Goal: Information Seeking & Learning: Learn about a topic

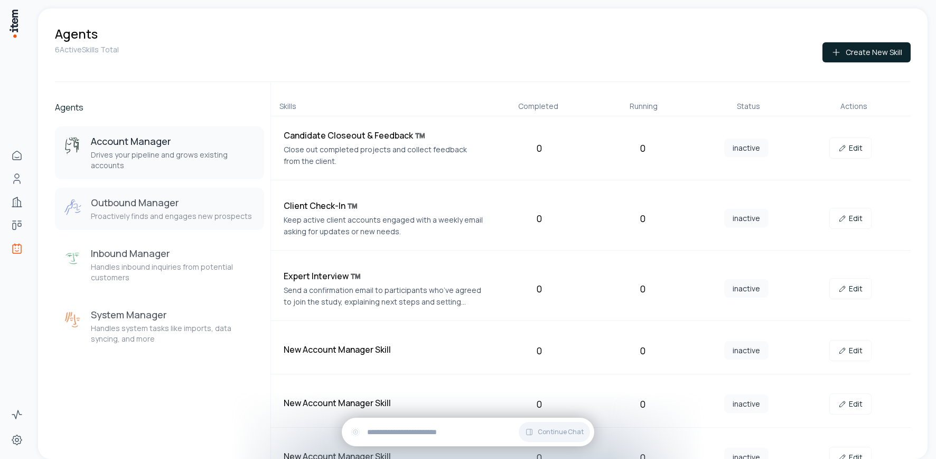
click at [121, 219] on p "Proactively finds and engages new prospects" at bounding box center [171, 216] width 161 height 11
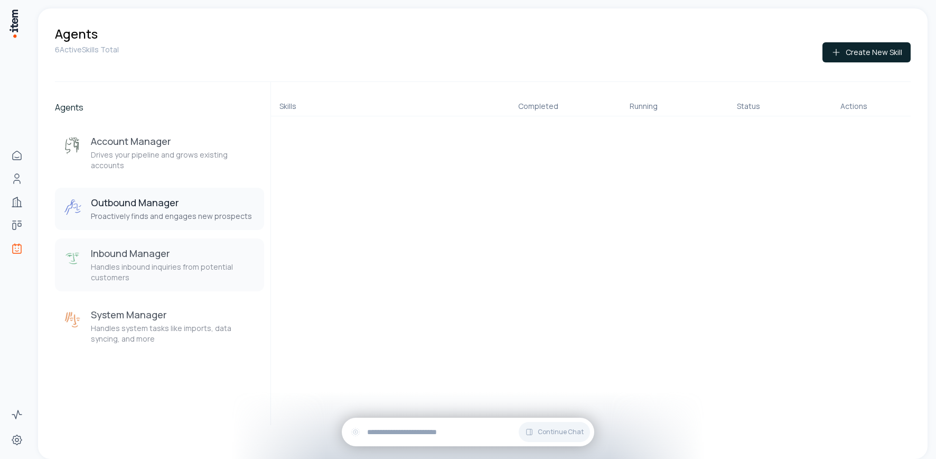
click at [144, 257] on h3 "Inbound Manager" at bounding box center [173, 253] width 165 height 13
click at [141, 220] on p "Proactively finds and engages new prospects" at bounding box center [171, 216] width 161 height 11
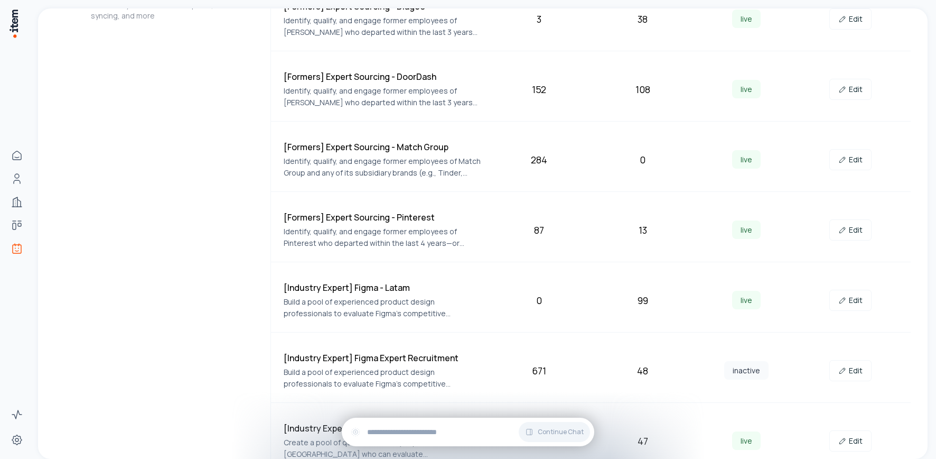
scroll to position [337, 0]
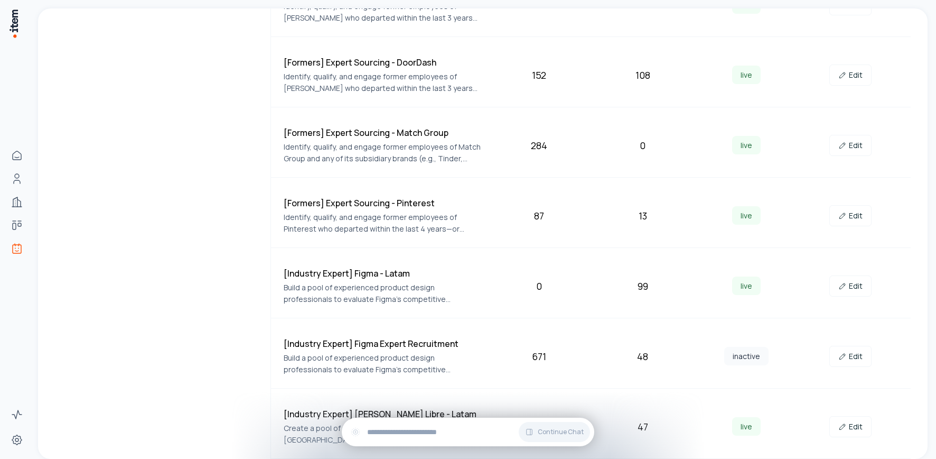
click at [741, 422] on div "Edit" at bounding box center [851, 426] width 96 height 21
click at [741, 423] on link "Edit" at bounding box center [850, 426] width 42 height 21
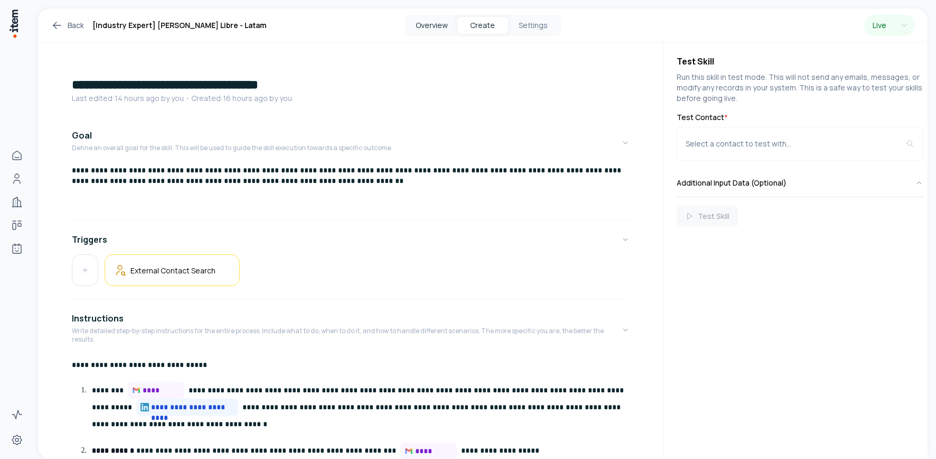
click at [440, 25] on button "Overview" at bounding box center [432, 25] width 51 height 17
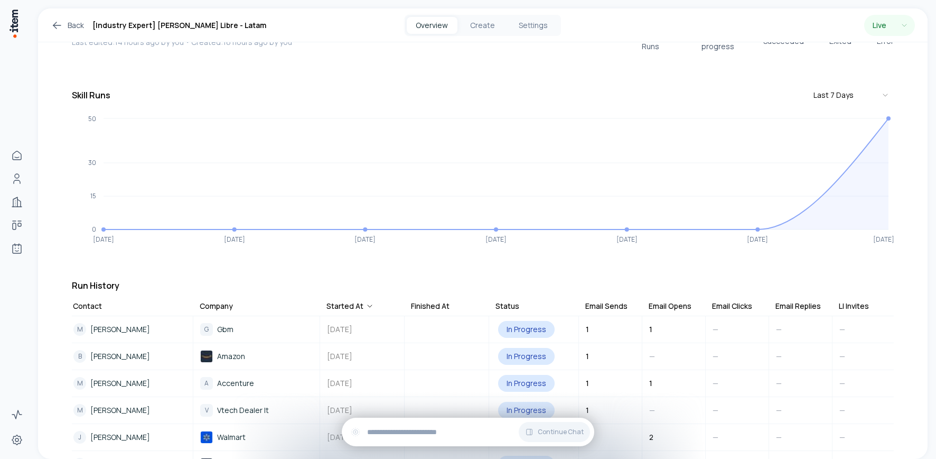
scroll to position [58, 0]
click at [726, 303] on div "Email Clicks" at bounding box center [732, 308] width 40 height 11
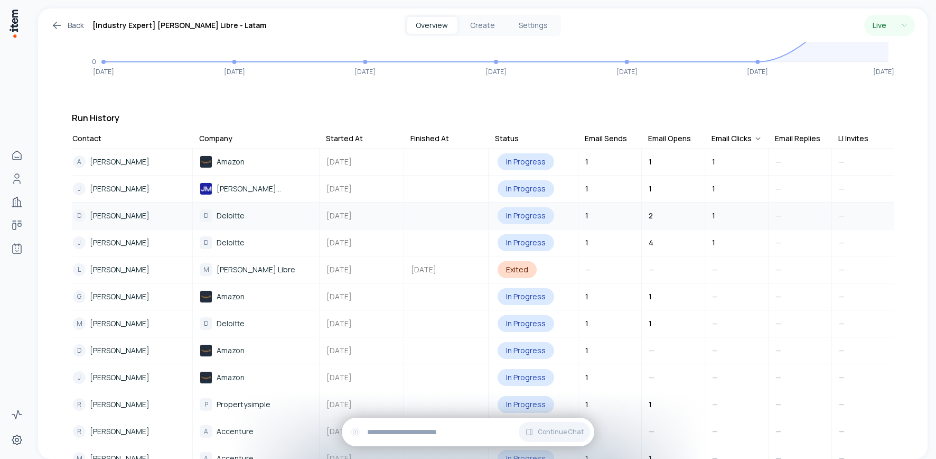
scroll to position [206, 0]
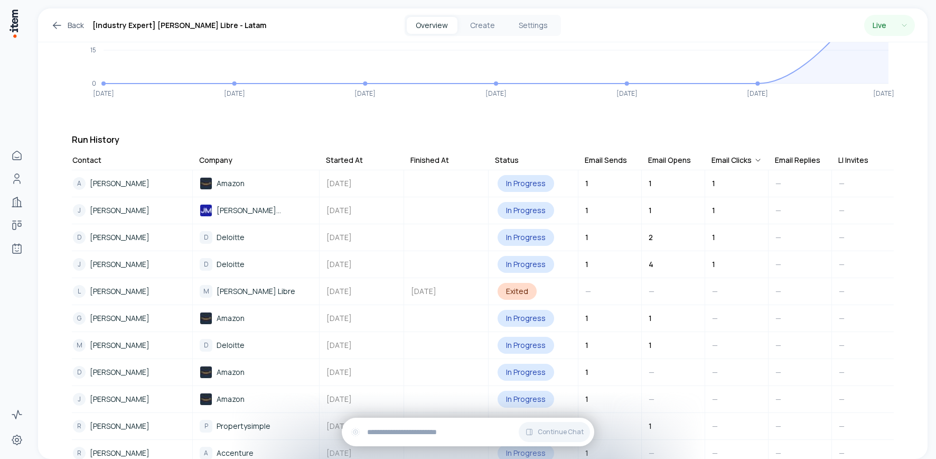
click at [663, 156] on div "Email Opens" at bounding box center [669, 160] width 43 height 11
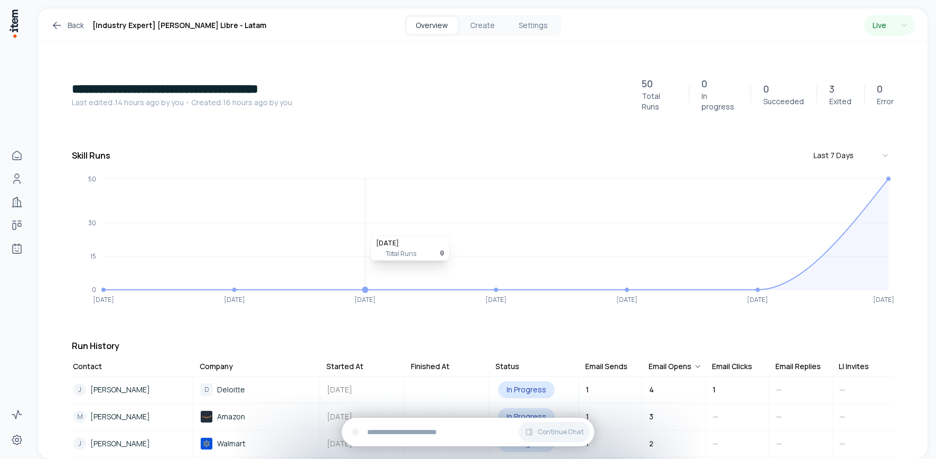
scroll to position [1, 0]
click at [70, 26] on link "Back" at bounding box center [67, 25] width 33 height 13
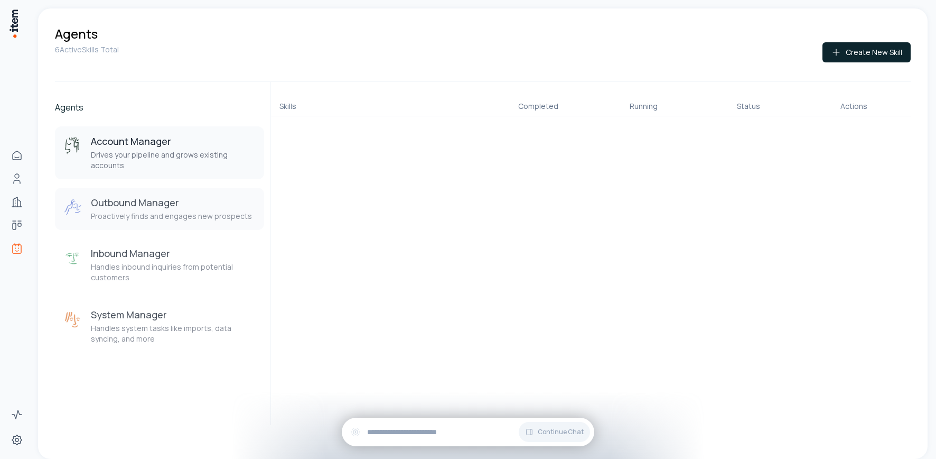
click at [148, 214] on p "Proactively finds and engages new prospects" at bounding box center [171, 216] width 161 height 11
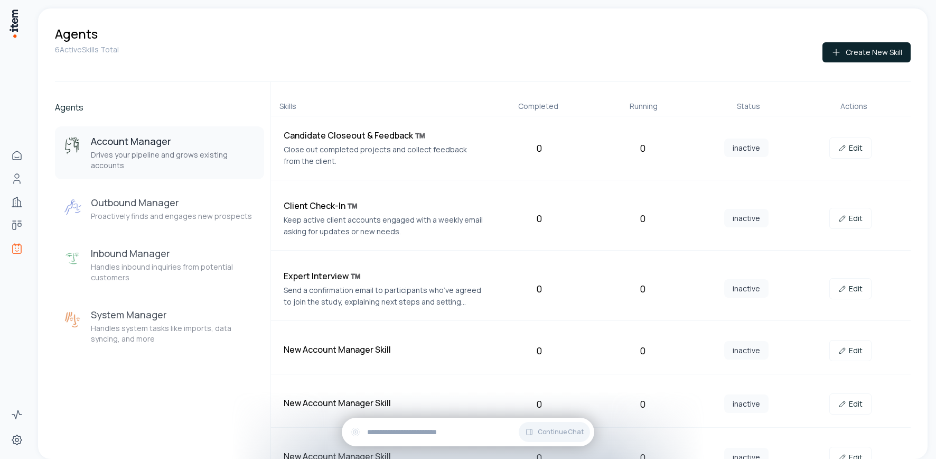
scroll to position [22, 0]
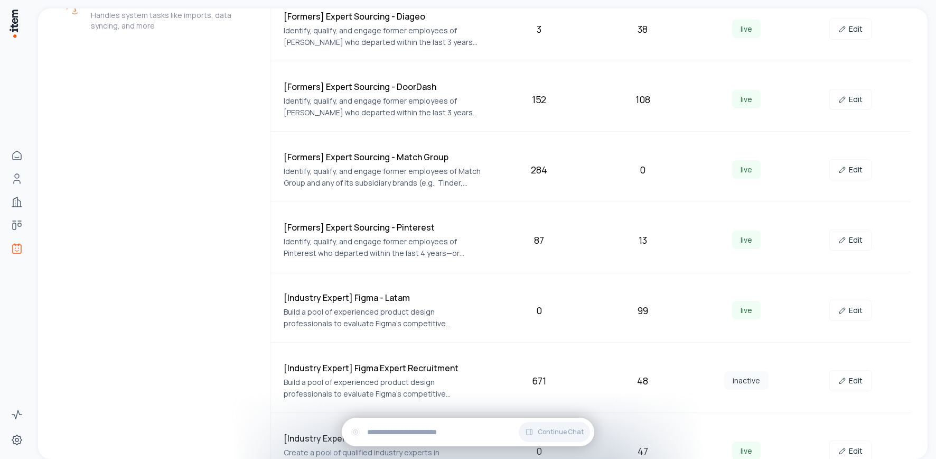
scroll to position [310, 0]
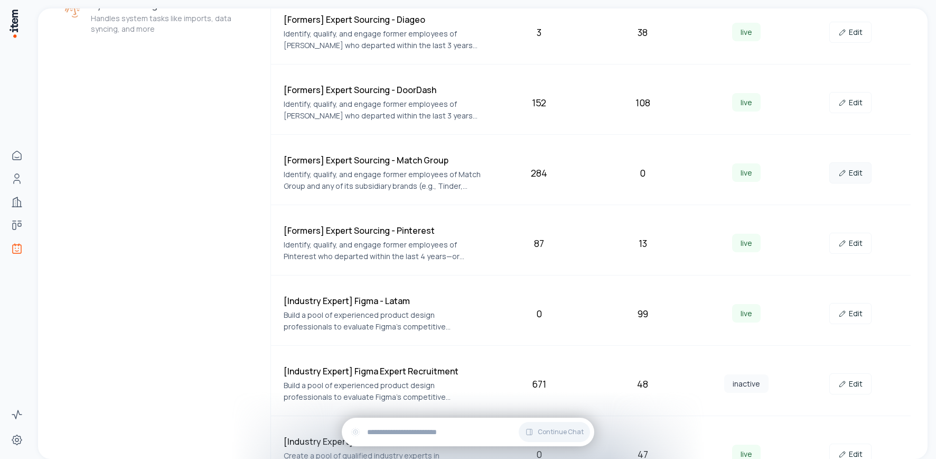
click at [741, 171] on link "Edit" at bounding box center [850, 172] width 42 height 21
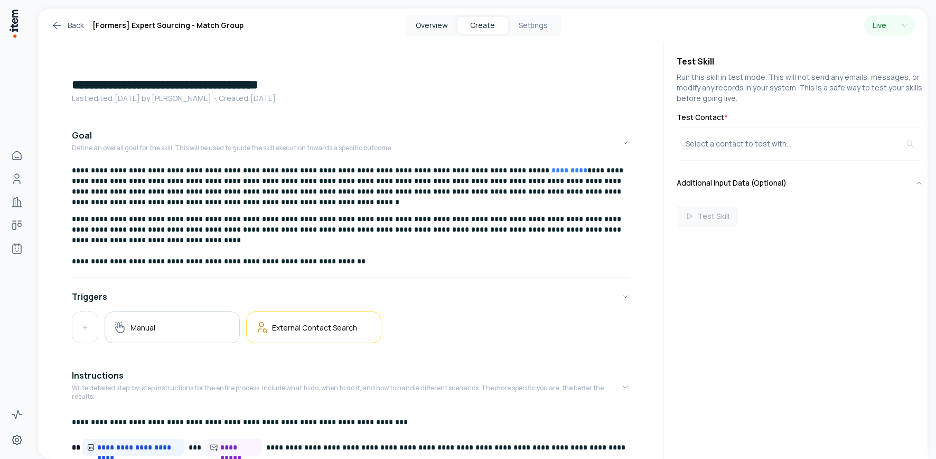
click at [437, 27] on button "Overview" at bounding box center [432, 25] width 51 height 17
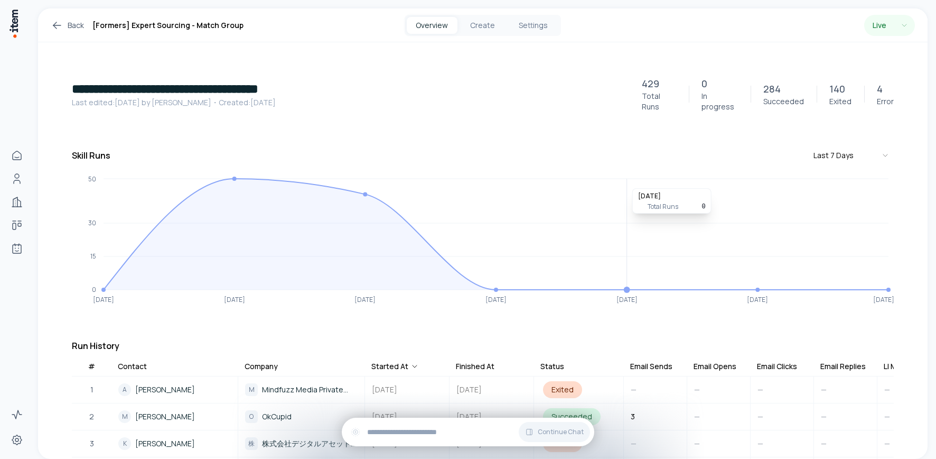
scroll to position [173, 0]
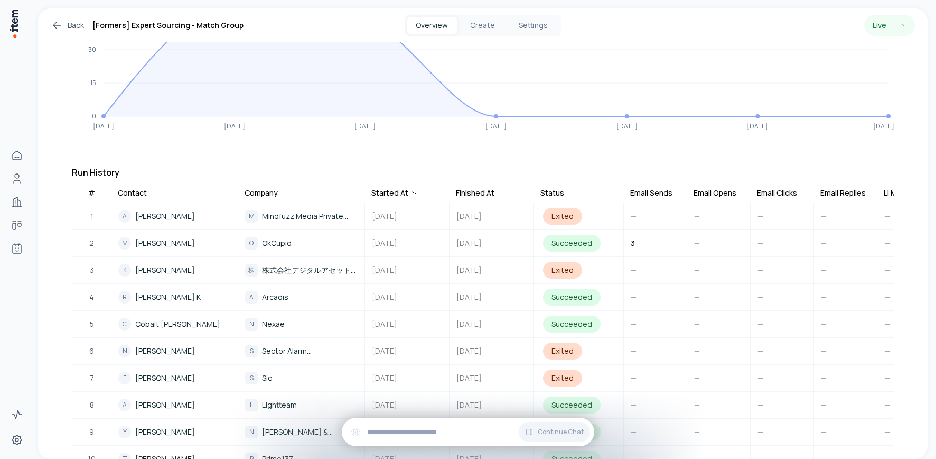
click at [741, 188] on div "Email Clicks" at bounding box center [777, 193] width 40 height 11
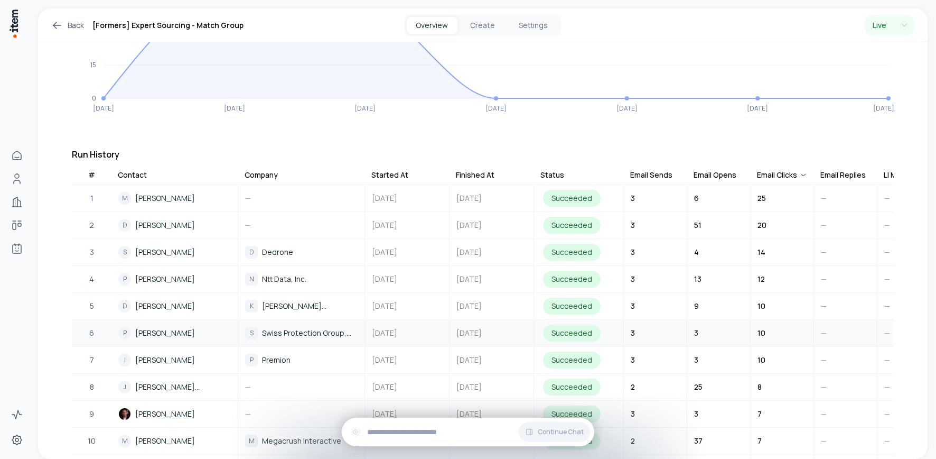
scroll to position [263, 0]
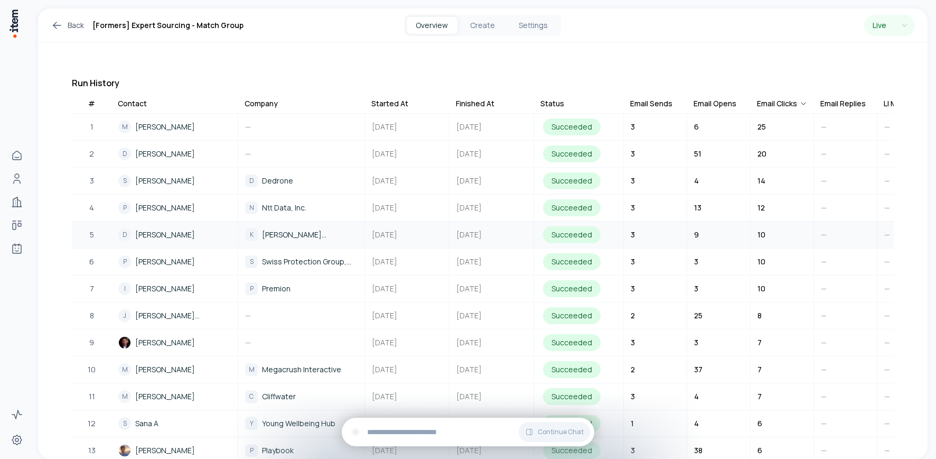
click at [712, 229] on td "9" at bounding box center [718, 234] width 63 height 26
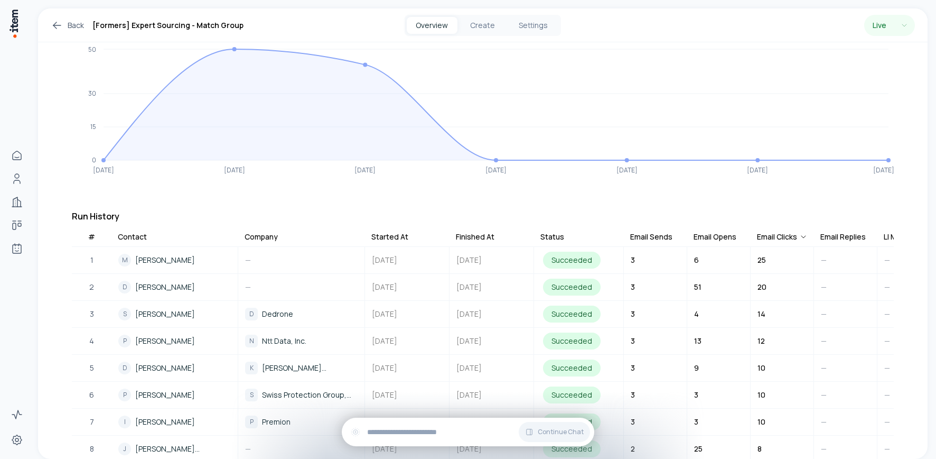
click at [648, 231] on div "Email Sends" at bounding box center [651, 236] width 42 height 11
click at [707, 231] on div "Email Opens" at bounding box center [715, 236] width 43 height 11
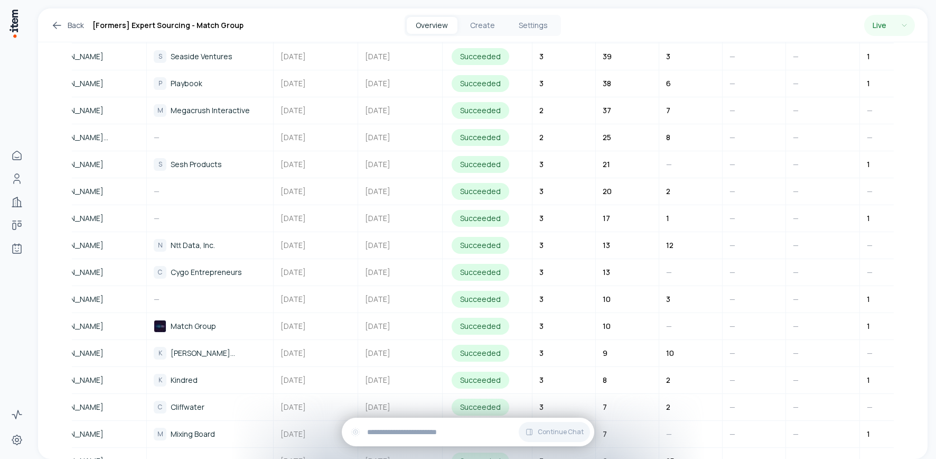
scroll to position [0, 23]
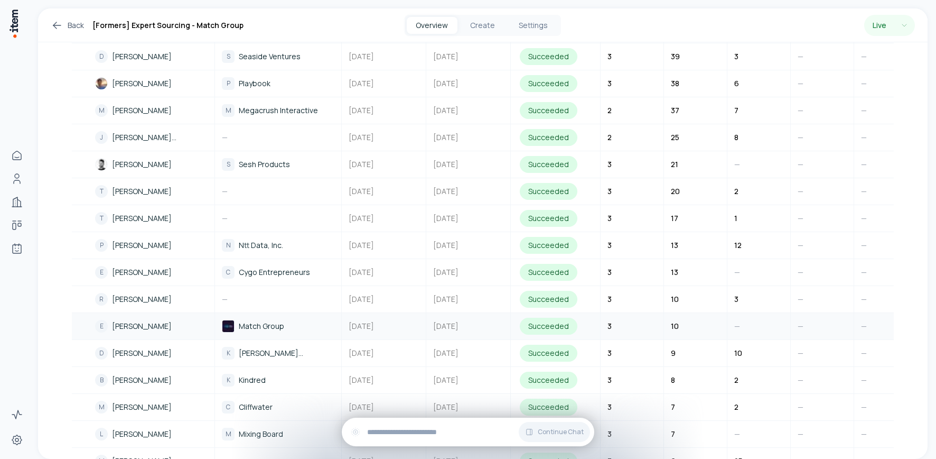
click at [133, 320] on span "[PERSON_NAME]" at bounding box center [142, 326] width 60 height 12
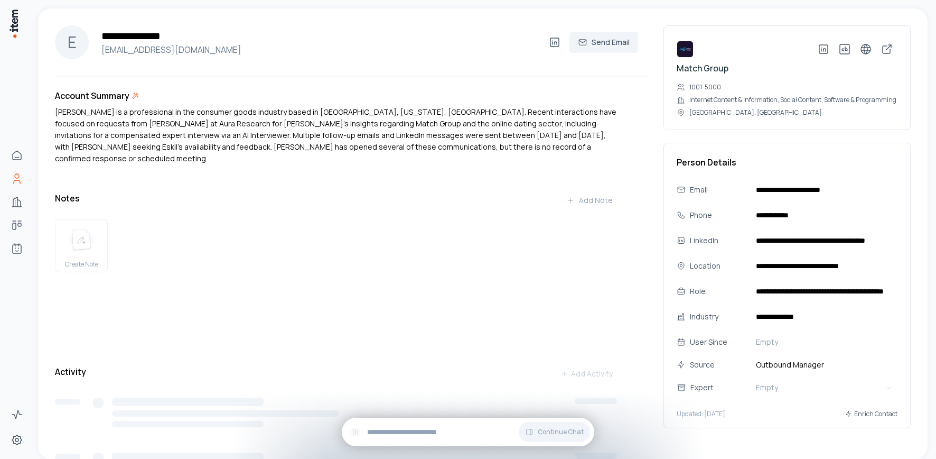
scroll to position [1, 0]
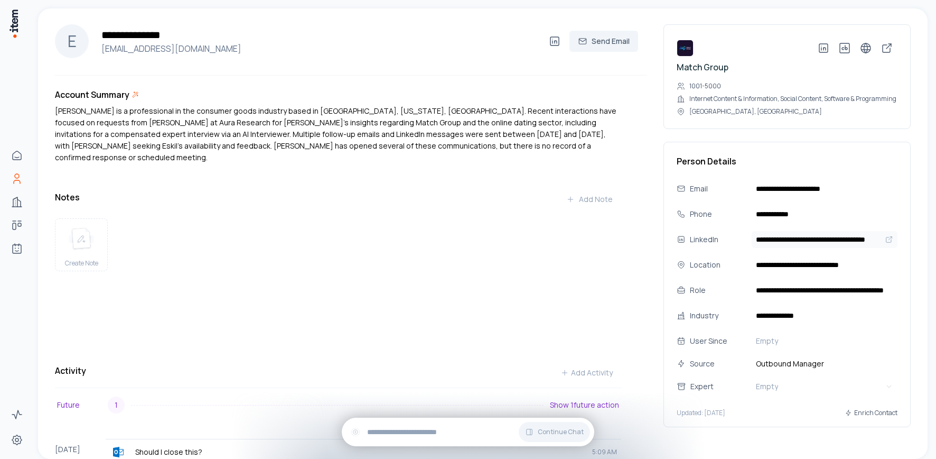
click at [741, 248] on input "**********" at bounding box center [825, 239] width 146 height 17
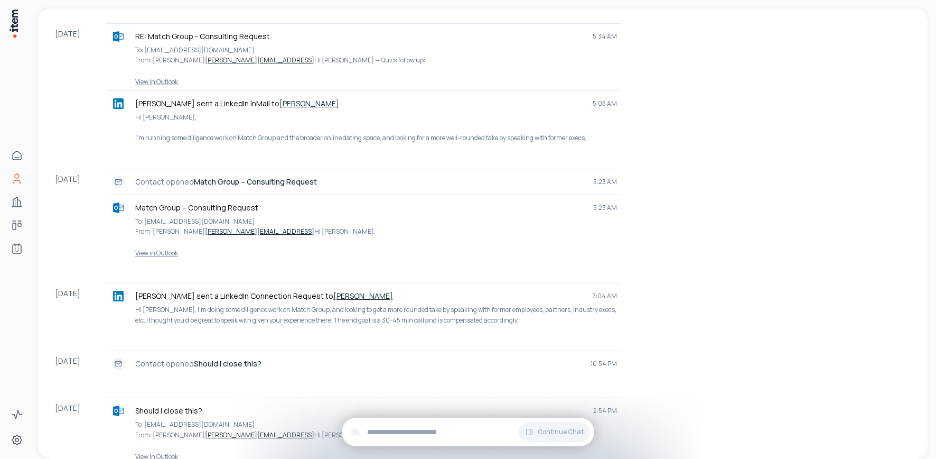
scroll to position [576, 0]
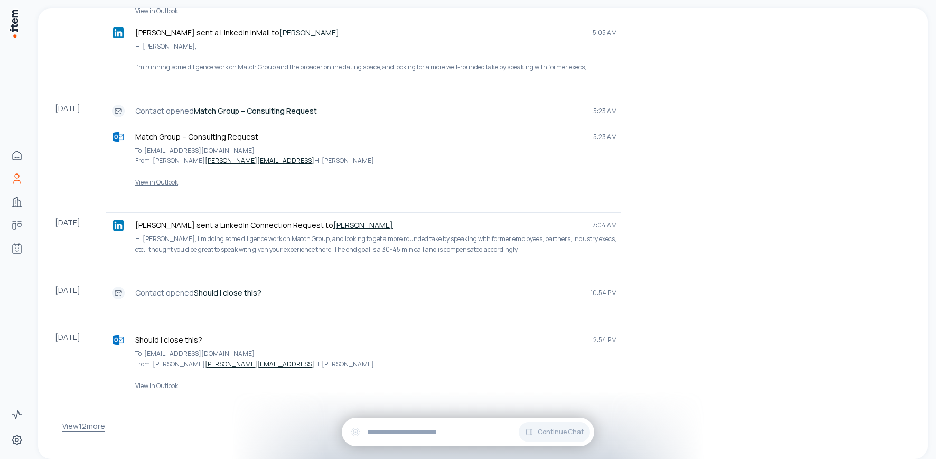
click at [78, 416] on button "View 12 more" at bounding box center [83, 425] width 43 height 21
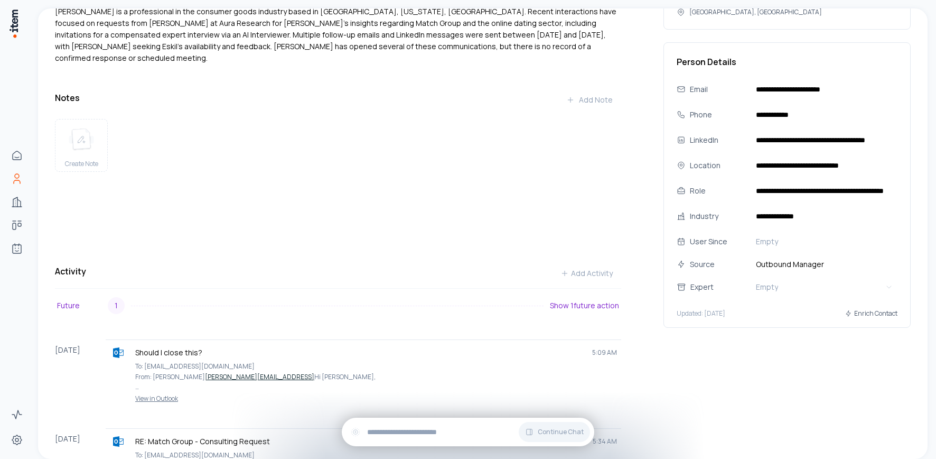
scroll to position [102, 0]
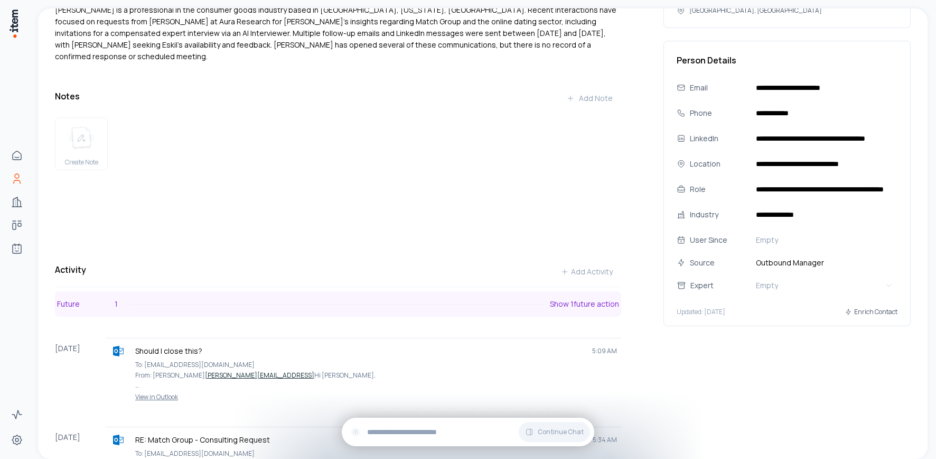
click at [569, 298] on p "Show 1 future action" at bounding box center [584, 303] width 69 height 11
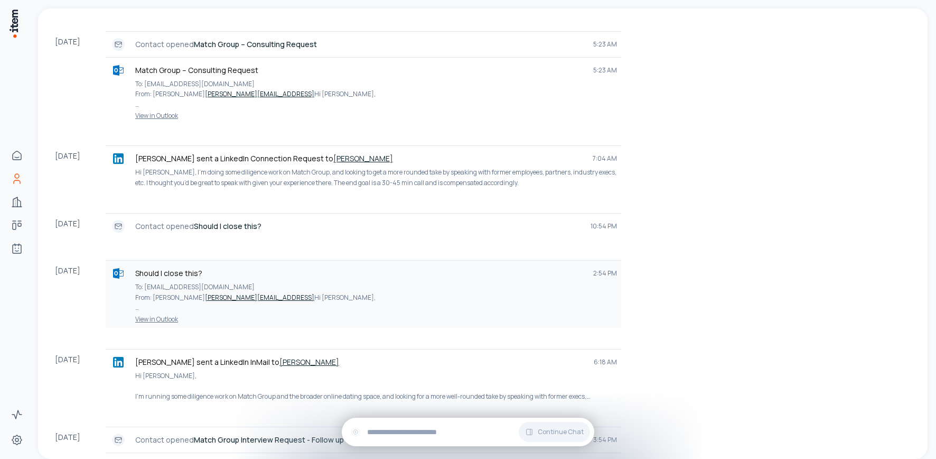
scroll to position [691, 0]
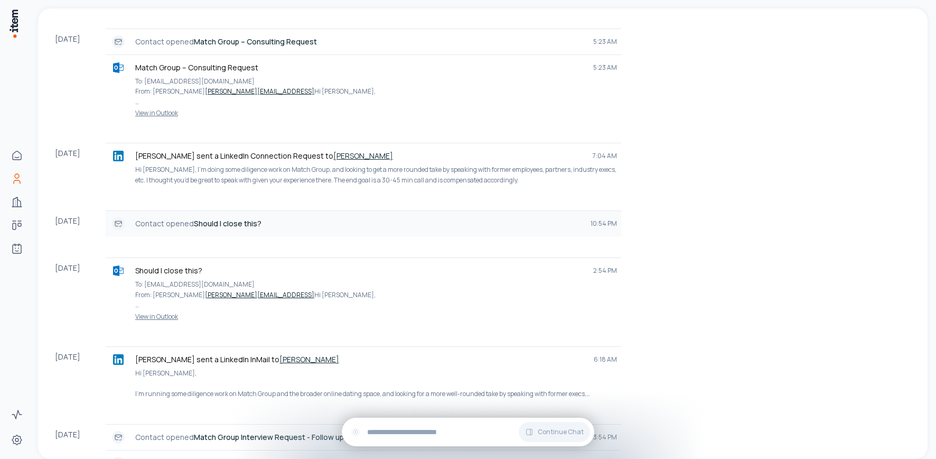
click at [301, 218] on p "Contact opened Should I close this?" at bounding box center [358, 223] width 447 height 11
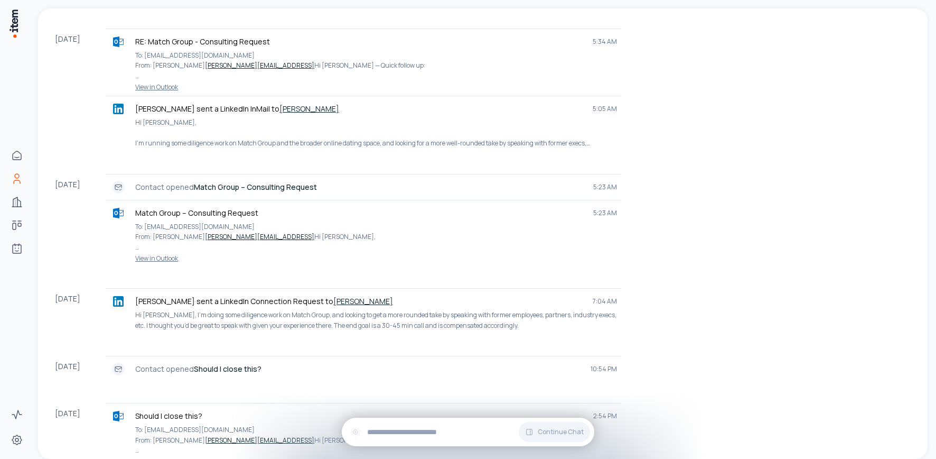
scroll to position [542, 0]
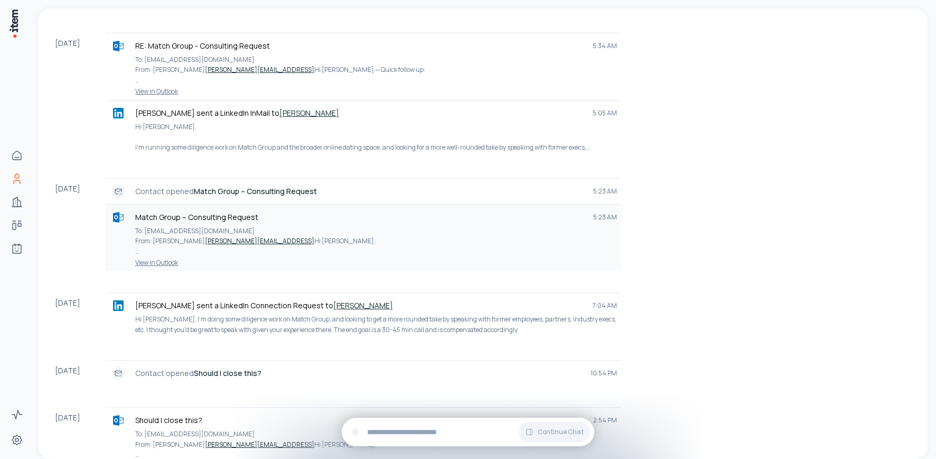
click at [147, 258] on link "View in Outlook" at bounding box center [363, 262] width 507 height 8
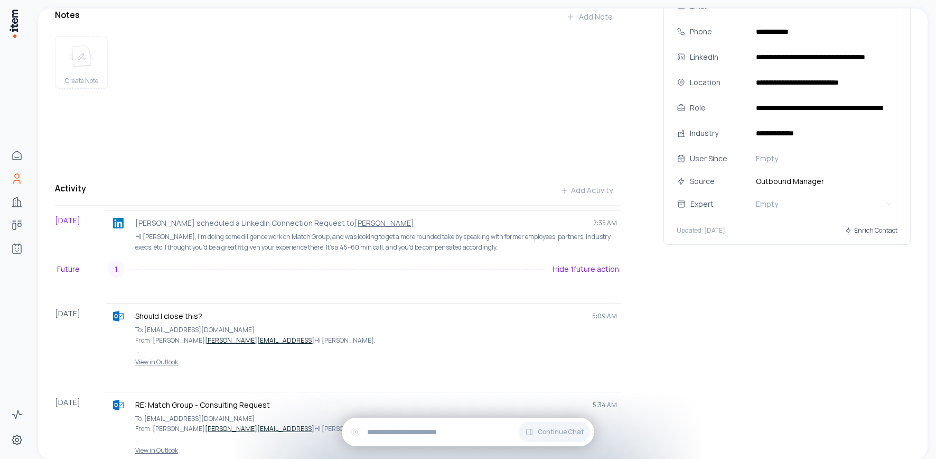
scroll to position [280, 0]
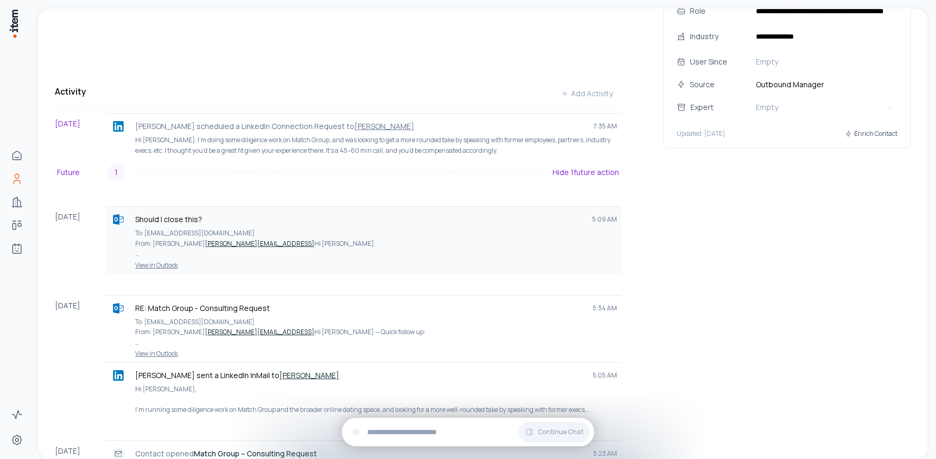
click at [163, 261] on link "View in Outlook" at bounding box center [363, 265] width 507 height 8
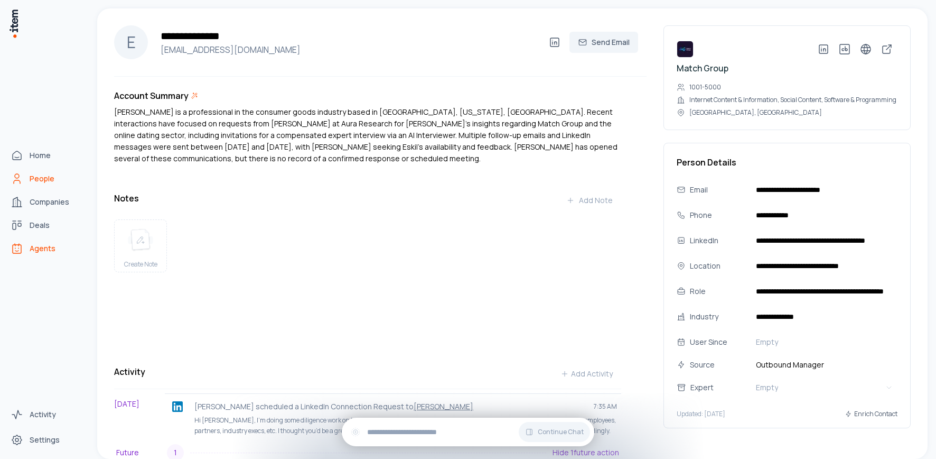
click at [41, 251] on span "Agents" at bounding box center [43, 248] width 26 height 11
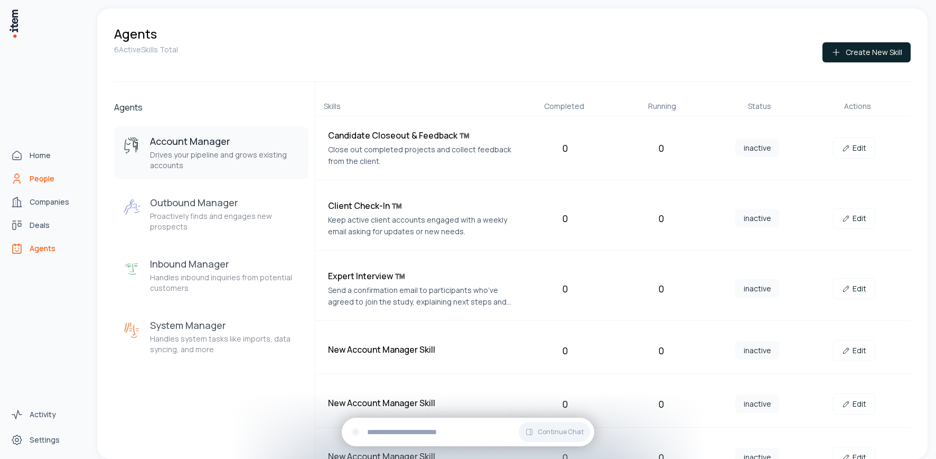
click at [17, 179] on icon "People" at bounding box center [17, 178] width 13 height 13
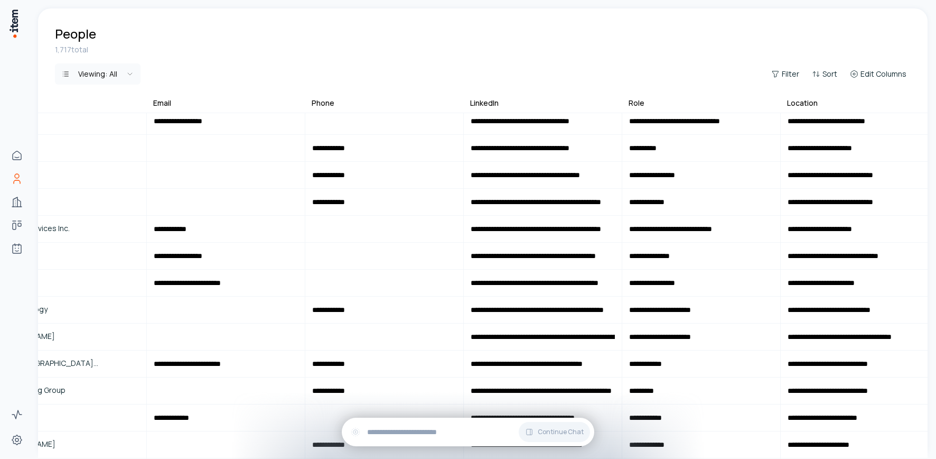
scroll to position [302, 257]
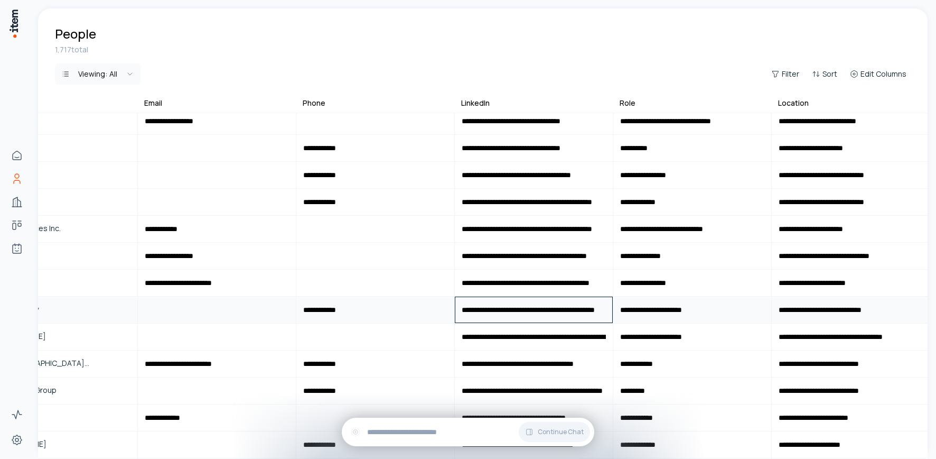
click at [558, 308] on input "**********" at bounding box center [533, 309] width 157 height 25
click at [579, 309] on input "**********" at bounding box center [533, 309] width 157 height 25
click at [419, 314] on input "**********" at bounding box center [375, 309] width 157 height 25
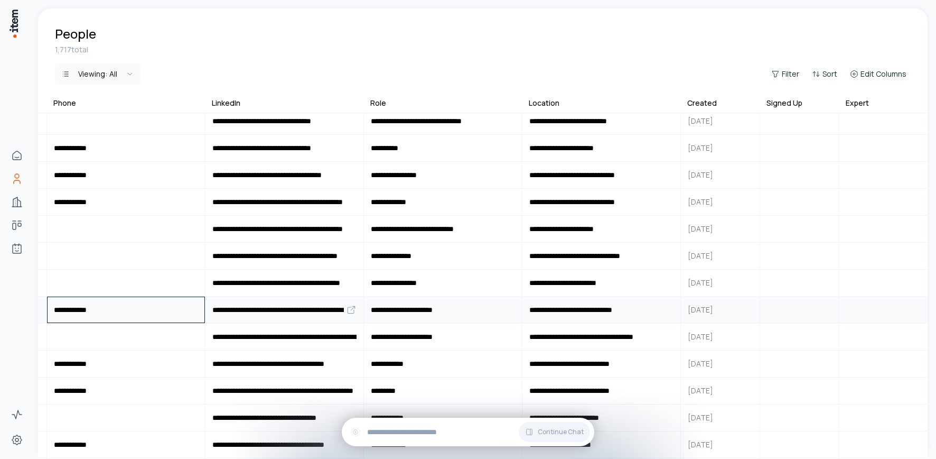
scroll to position [302, 576]
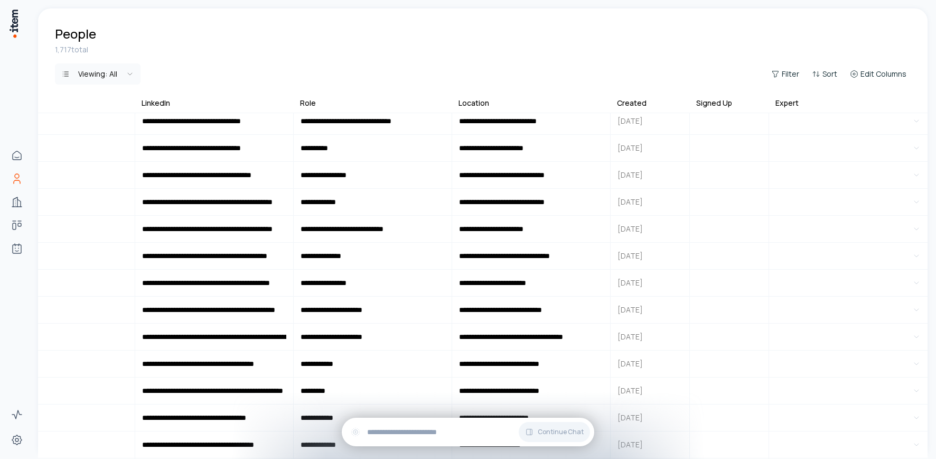
click at [268, 45] on div "1,717 total" at bounding box center [483, 49] width 856 height 11
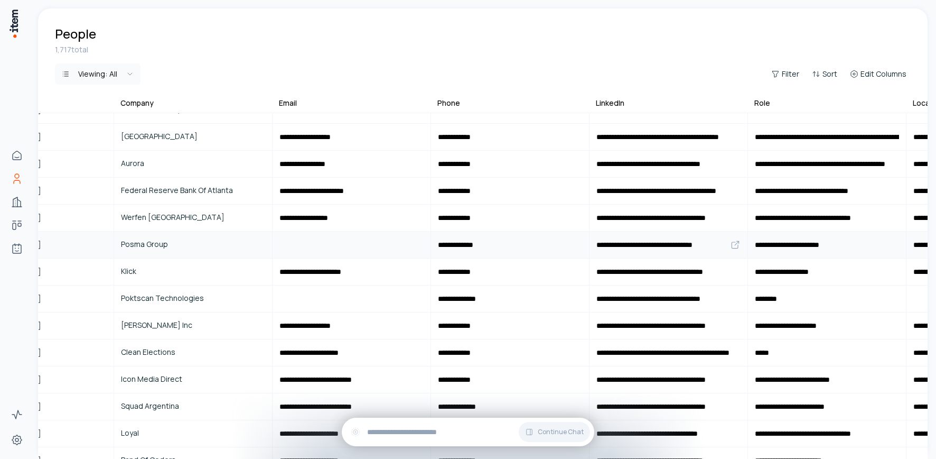
scroll to position [1363, 0]
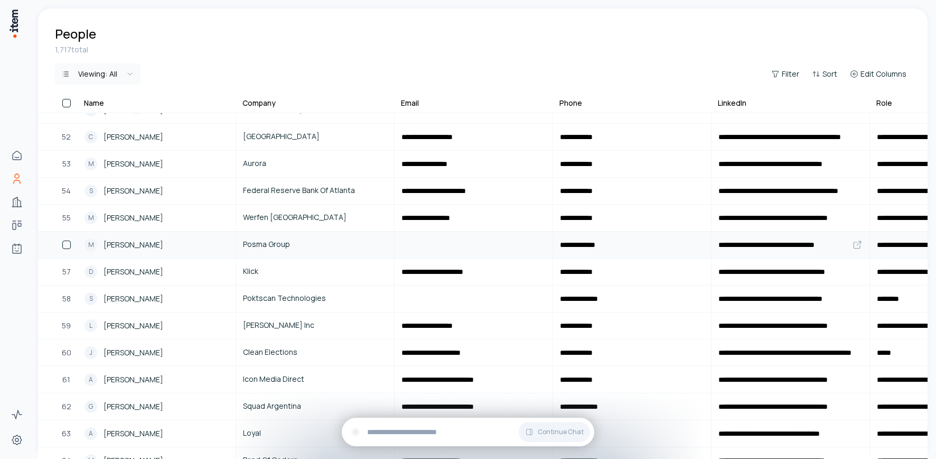
click at [127, 246] on span "[PERSON_NAME]" at bounding box center [134, 245] width 60 height 12
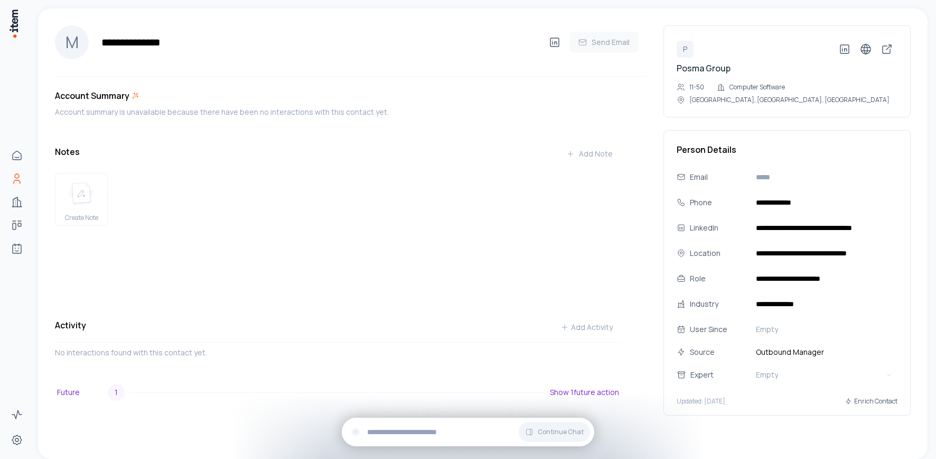
scroll to position [1, 0]
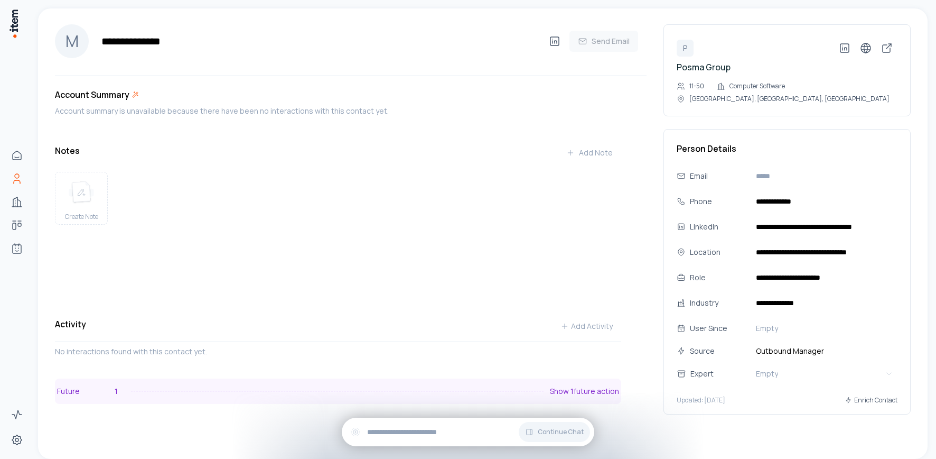
click at [563, 387] on p "Show 1 future action" at bounding box center [584, 391] width 69 height 11
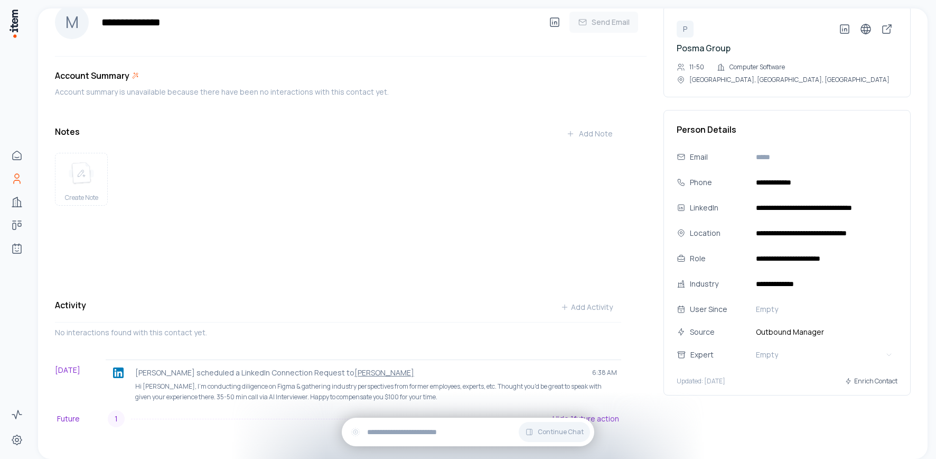
scroll to position [48, 0]
